Goal: Find specific page/section: Find specific page/section

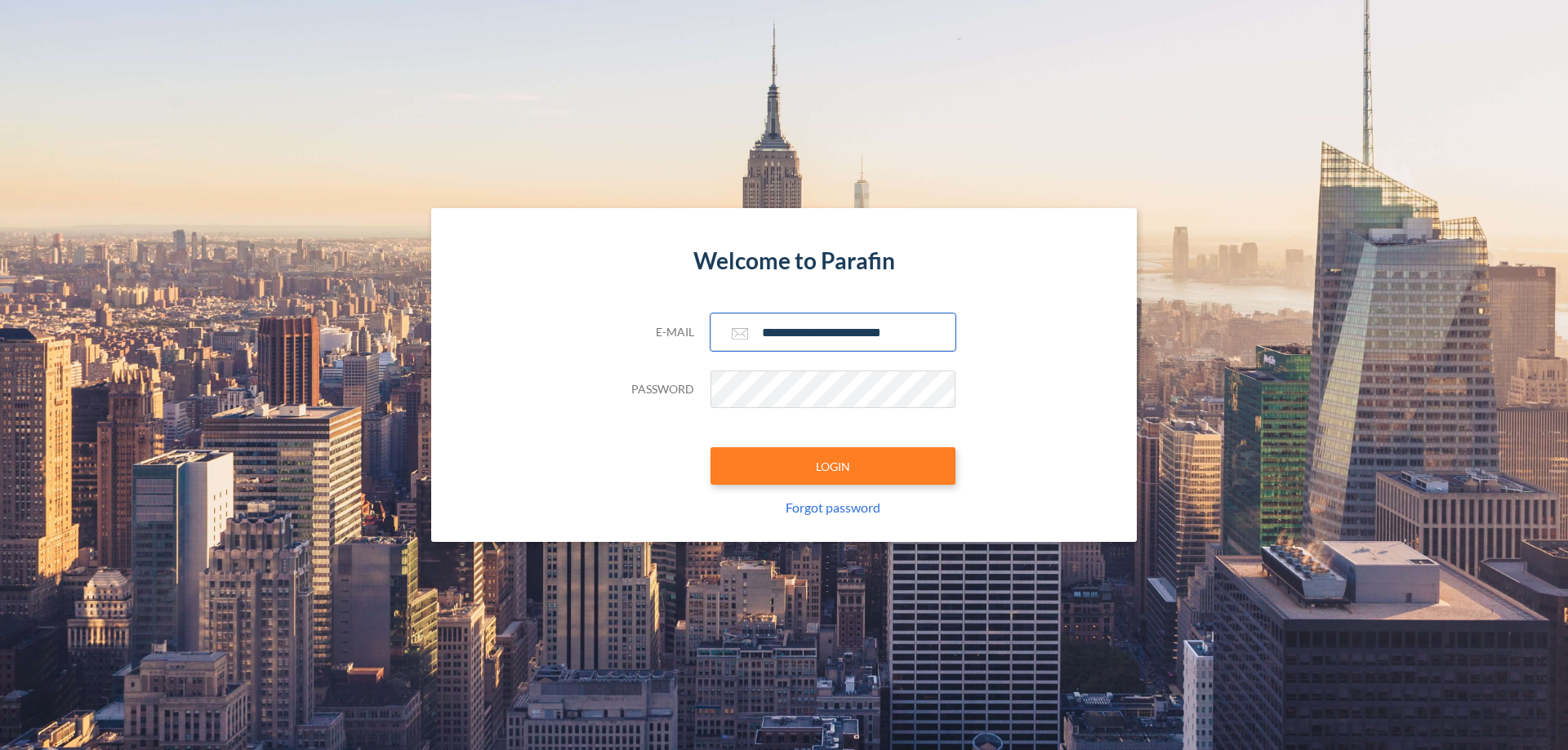
type input "**********"
click at [833, 466] on button "LOGIN" at bounding box center [833, 466] width 245 height 38
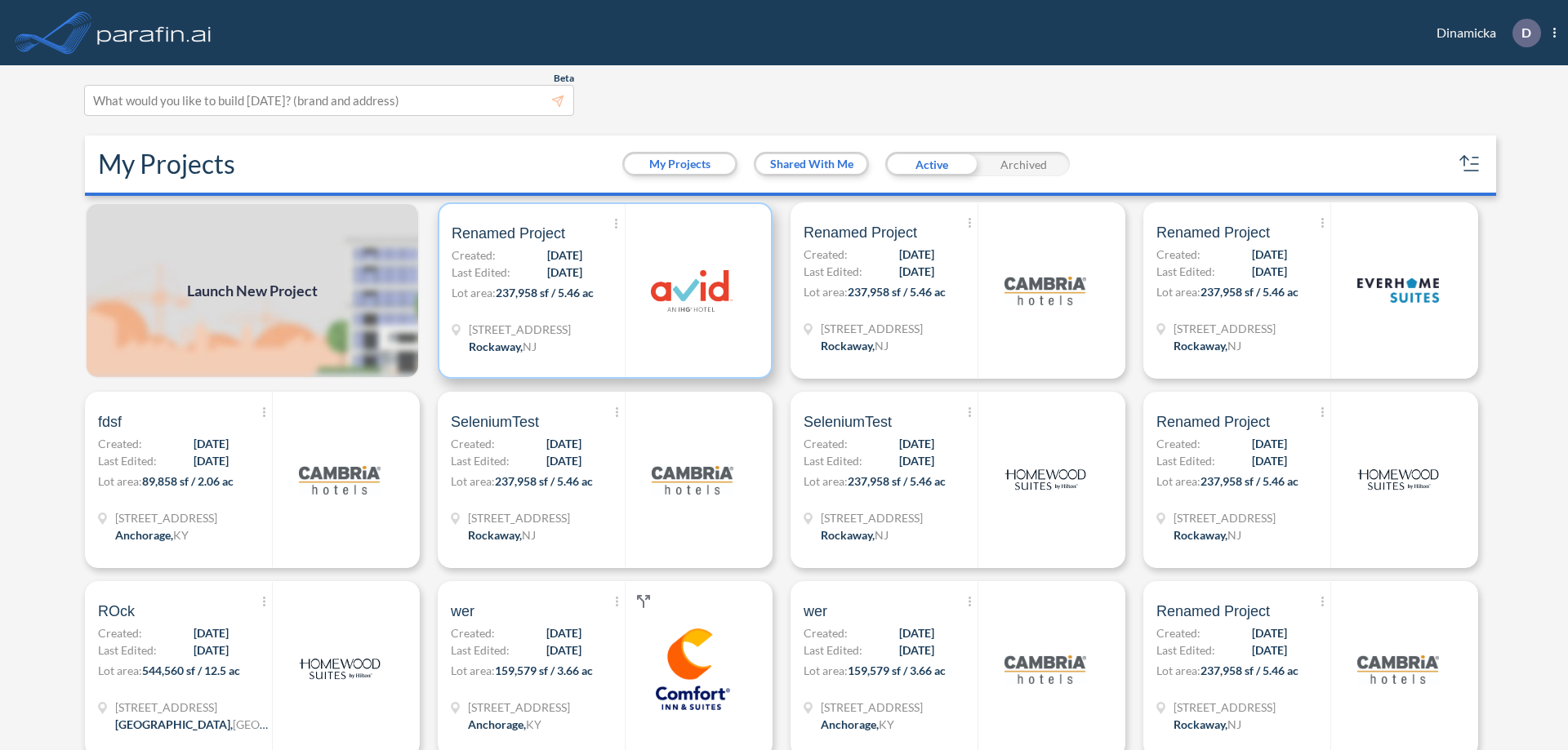
scroll to position [4, 0]
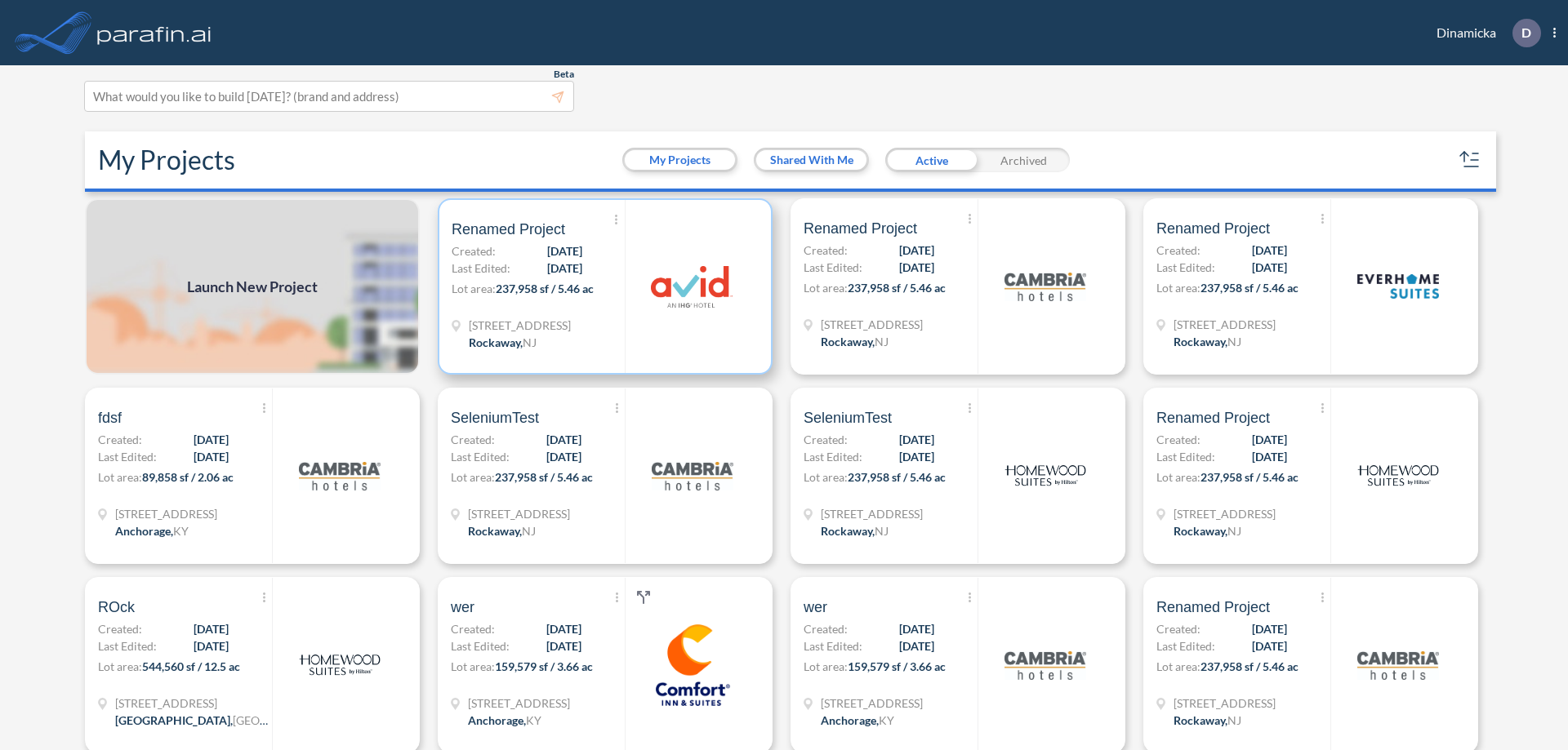
click at [602, 286] on p "Lot area: 237,958 sf / 5.46 ac" at bounding box center [538, 292] width 173 height 24
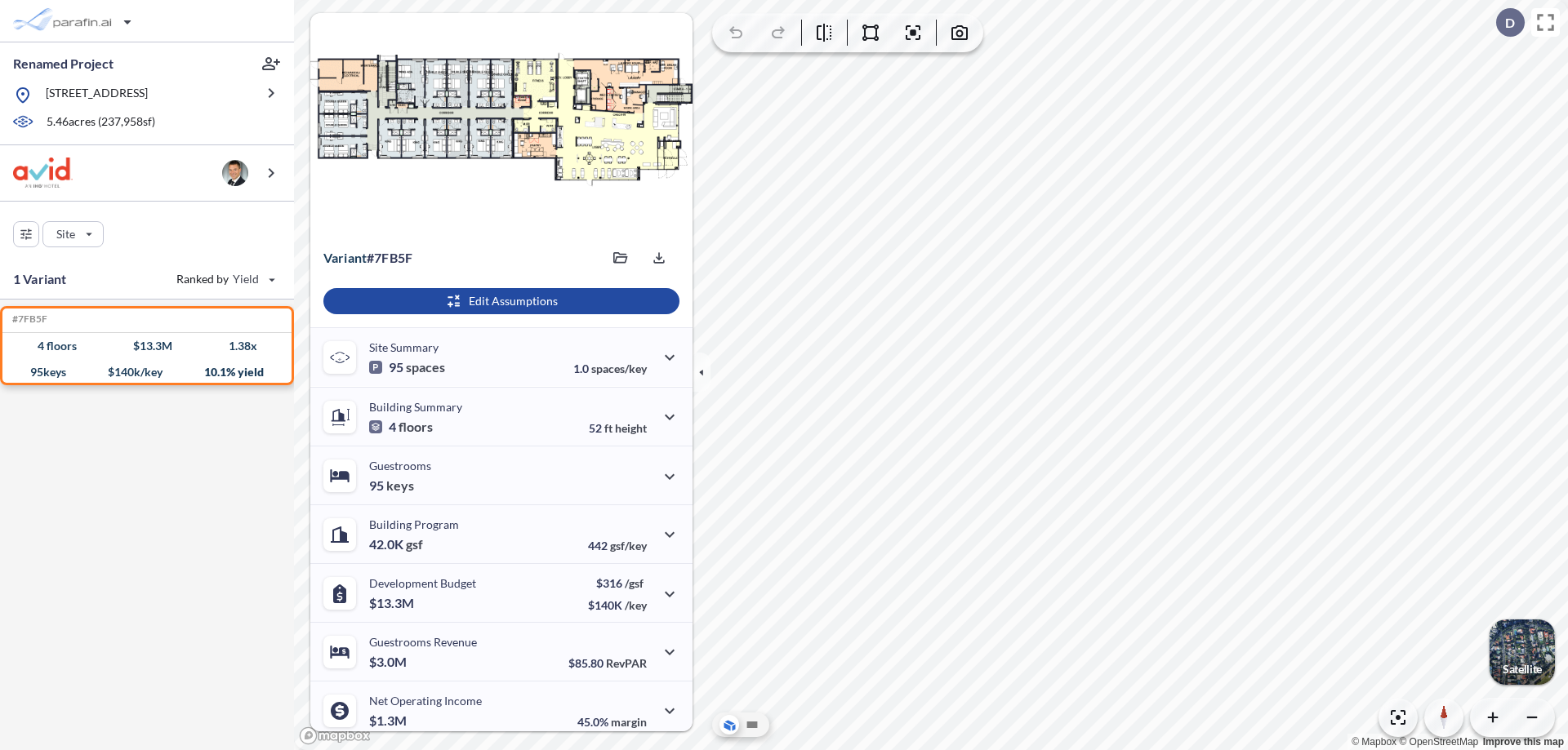
scroll to position [68, 0]
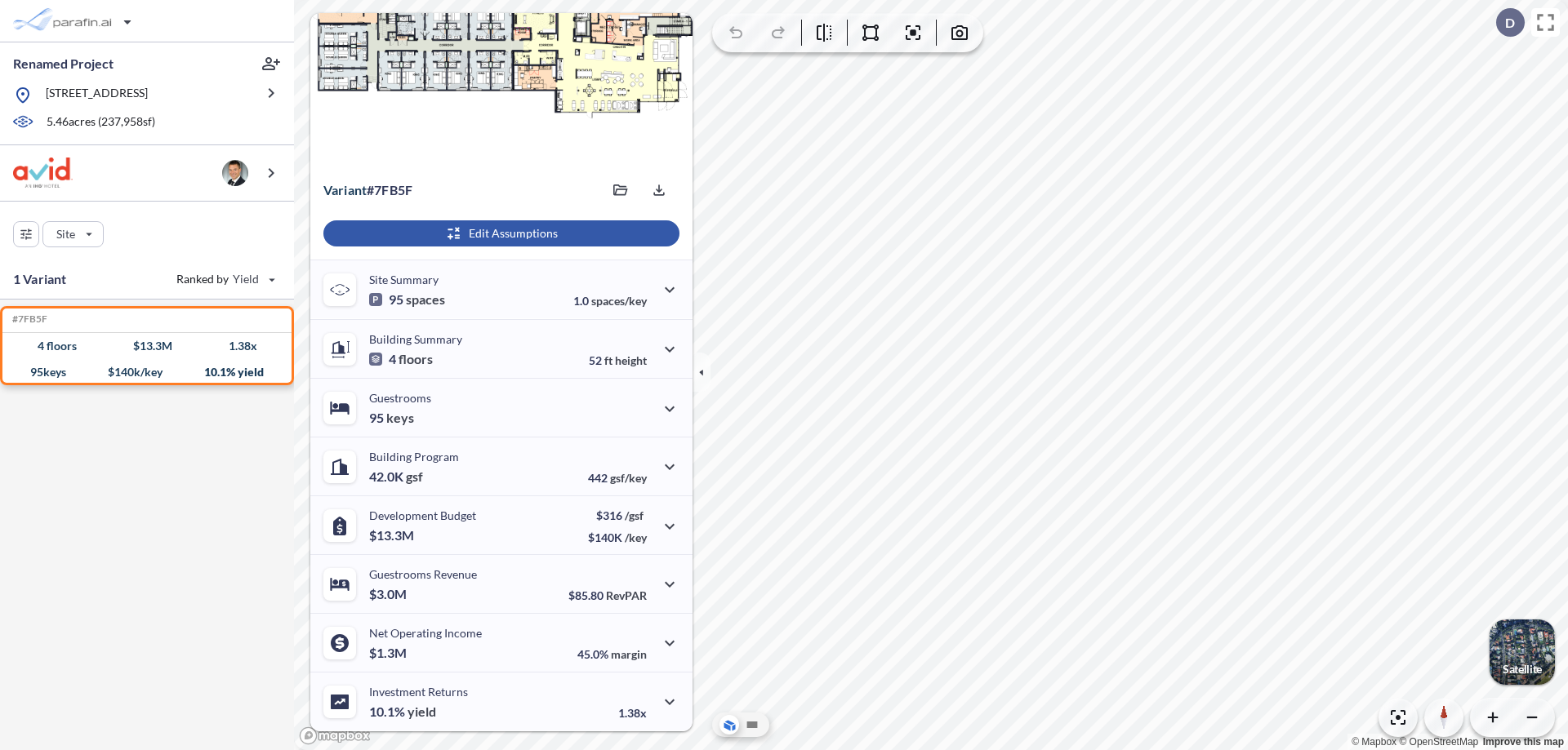
click at [499, 233] on div "button" at bounding box center [502, 233] width 356 height 26
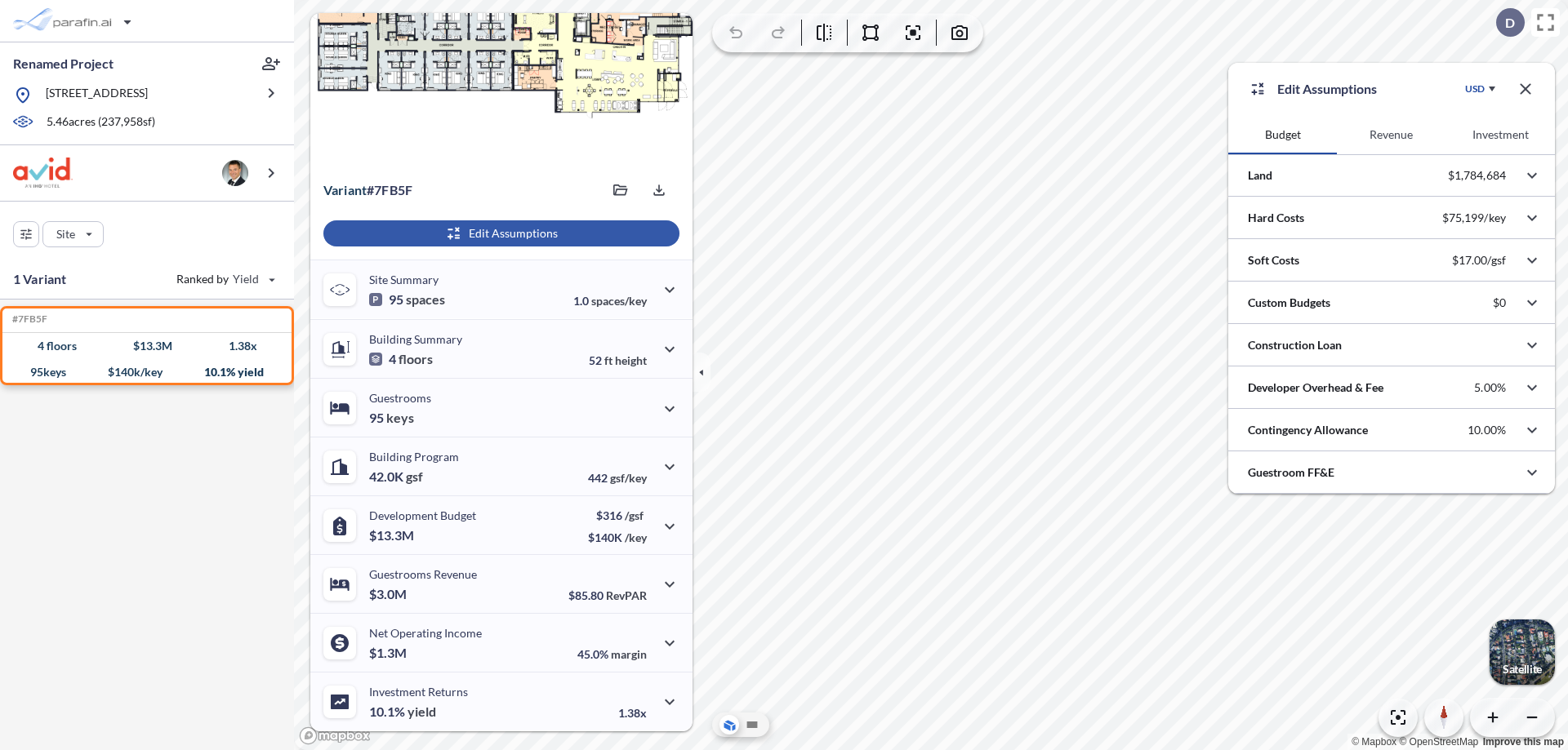
click at [1391, 135] on button "Revenue" at bounding box center [1392, 135] width 108 height 40
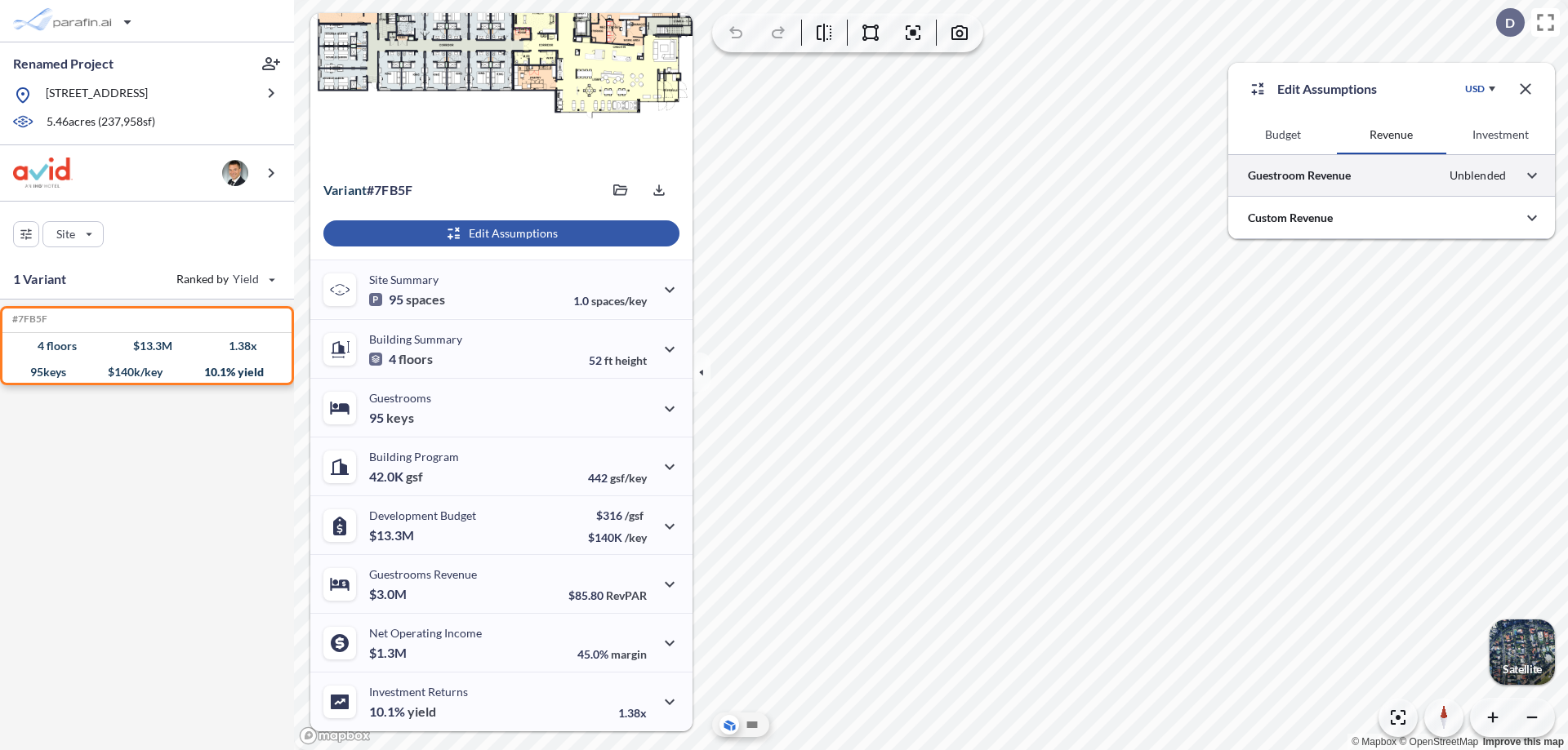
click at [1392, 175] on div at bounding box center [1392, 175] width 327 height 41
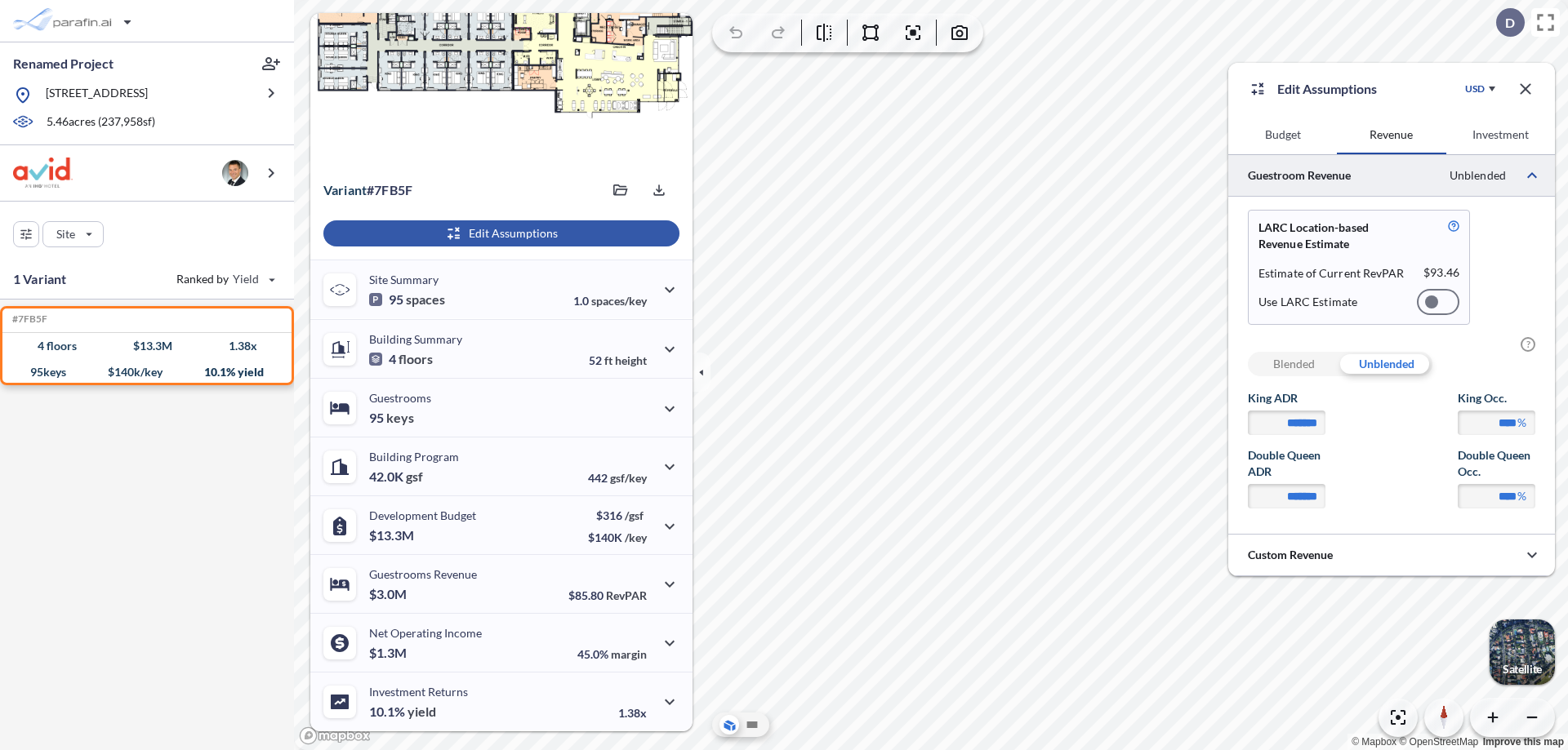
click at [1438, 302] on div at bounding box center [1438, 302] width 42 height 26
